Goal: Communication & Community: Share content

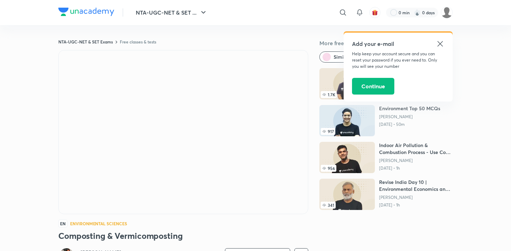
click at [445, 44] on div "Add your e-mail Help keep your account secure and you can reset your password i…" at bounding box center [398, 67] width 109 height 69
click at [440, 44] on icon at bounding box center [439, 43] width 5 height 5
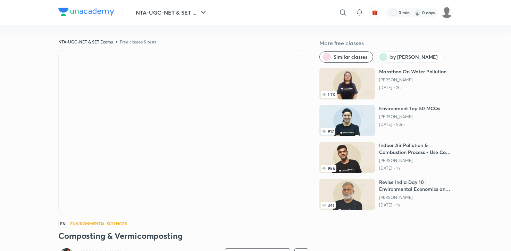
click at [351, 68] on img at bounding box center [347, 83] width 56 height 31
click at [358, 80] on img at bounding box center [347, 83] width 56 height 31
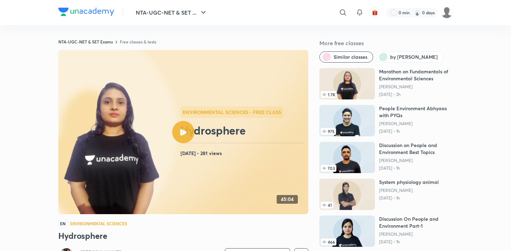
click at [186, 133] on icon at bounding box center [183, 132] width 7 height 7
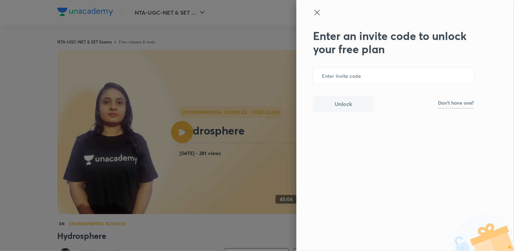
click at [313, 12] on icon at bounding box center [317, 12] width 8 height 8
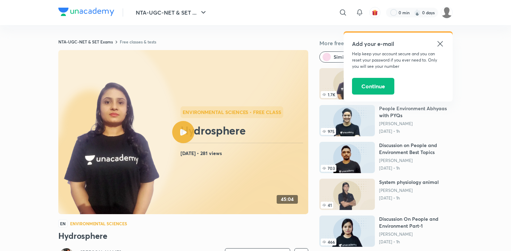
click at [438, 46] on icon at bounding box center [440, 44] width 8 height 8
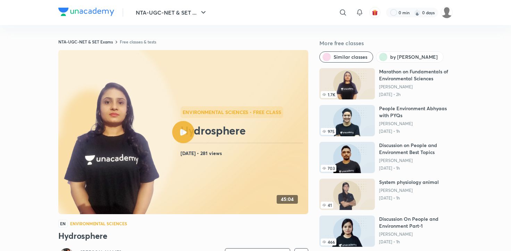
click at [178, 129] on div at bounding box center [183, 132] width 22 height 22
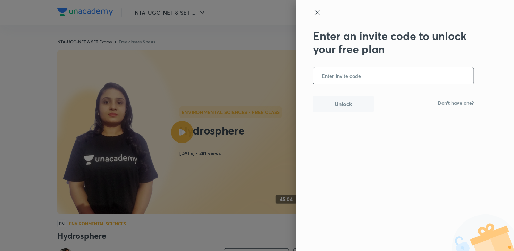
click at [317, 14] on icon at bounding box center [317, 12] width 8 height 8
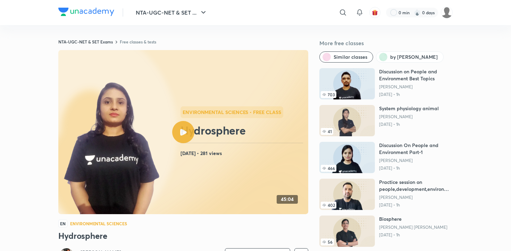
scroll to position [78, 0]
click at [352, 151] on img at bounding box center [347, 157] width 56 height 31
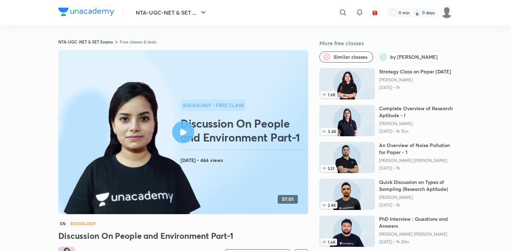
click at [184, 126] on div at bounding box center [183, 132] width 22 height 22
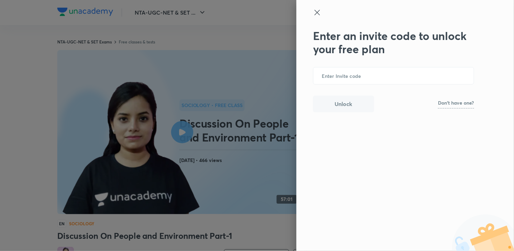
click at [318, 16] on icon at bounding box center [317, 12] width 8 height 8
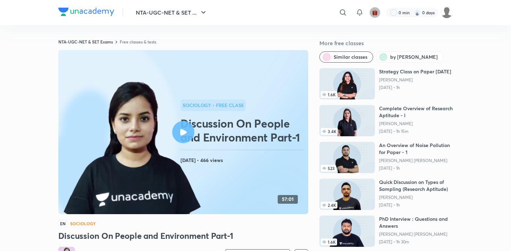
click at [371, 11] on button "button" at bounding box center [374, 12] width 11 height 11
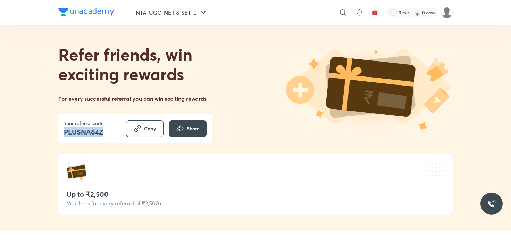
drag, startPoint x: 109, startPoint y: 130, endPoint x: 63, endPoint y: 133, distance: 45.5
click at [63, 133] on div "Your referral code PLUSNA64Z Copy Share" at bounding box center [135, 128] width 154 height 29
